Goal: Find specific page/section: Find specific page/section

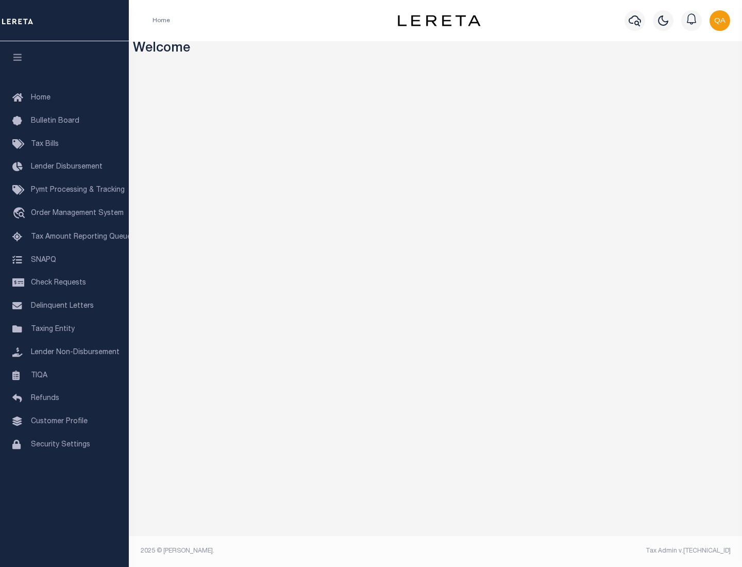
click at [64, 375] on link "TIQA" at bounding box center [64, 375] width 129 height 23
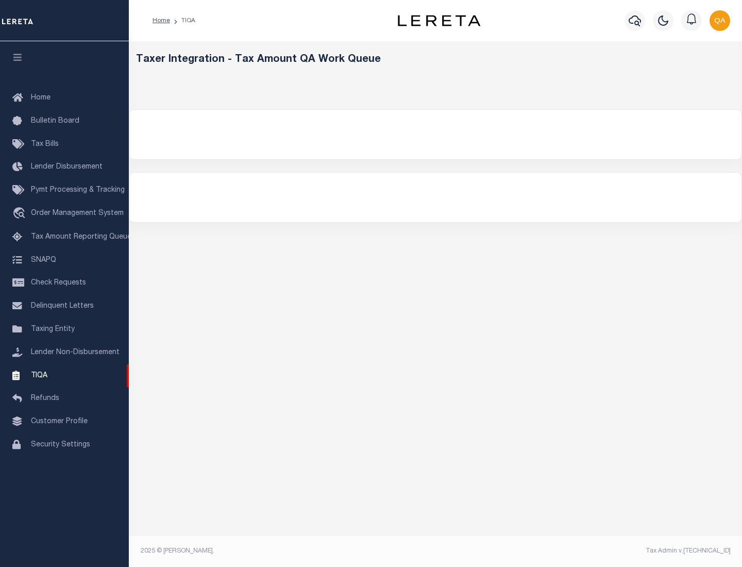
select select "200"
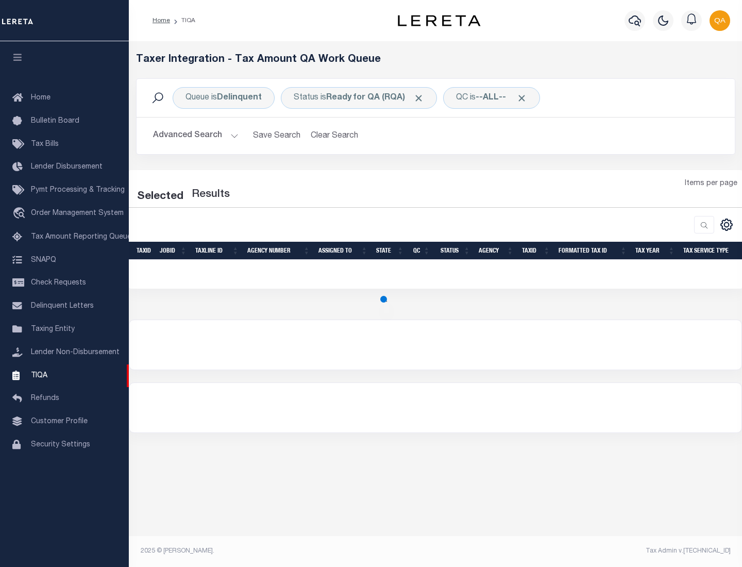
select select "200"
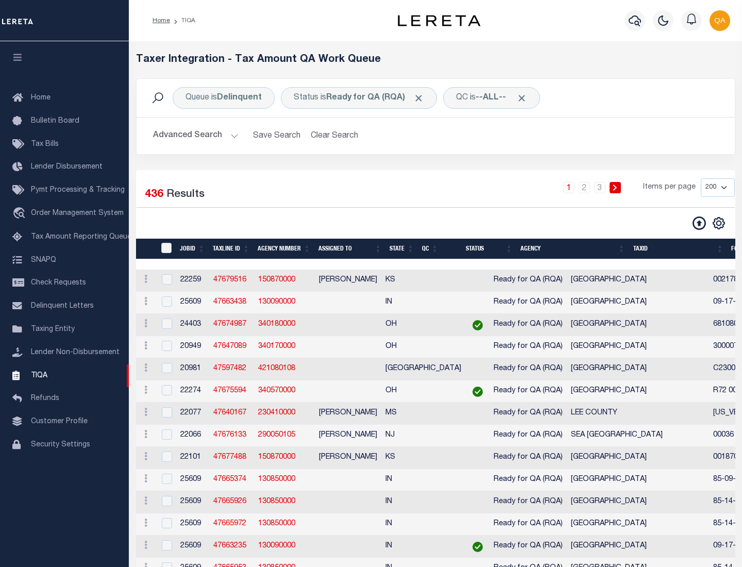
click at [422, 98] on span "Click to Remove" at bounding box center [418, 98] width 11 height 11
